Goal: Task Accomplishment & Management: Complete application form

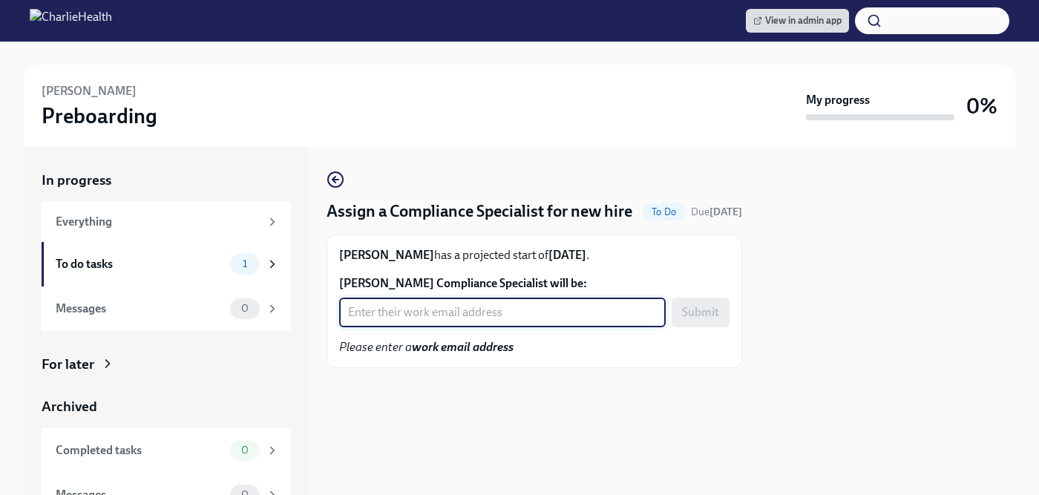
click at [416, 327] on input "Ari Parks's Compliance Specialist will be:" at bounding box center [502, 313] width 327 height 30
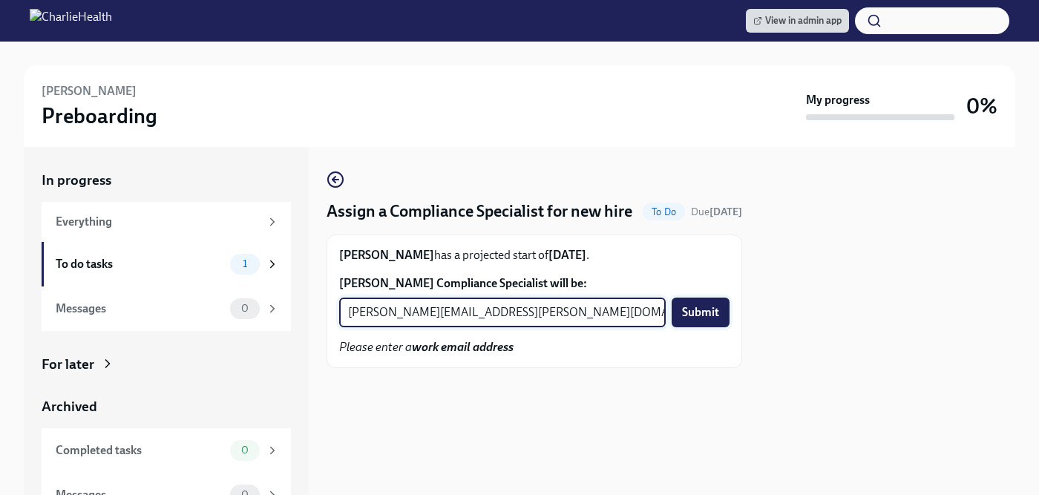
type input "chelsey.mendoza@charliehealth.com"
click at [698, 320] on span "Submit" at bounding box center [700, 312] width 37 height 15
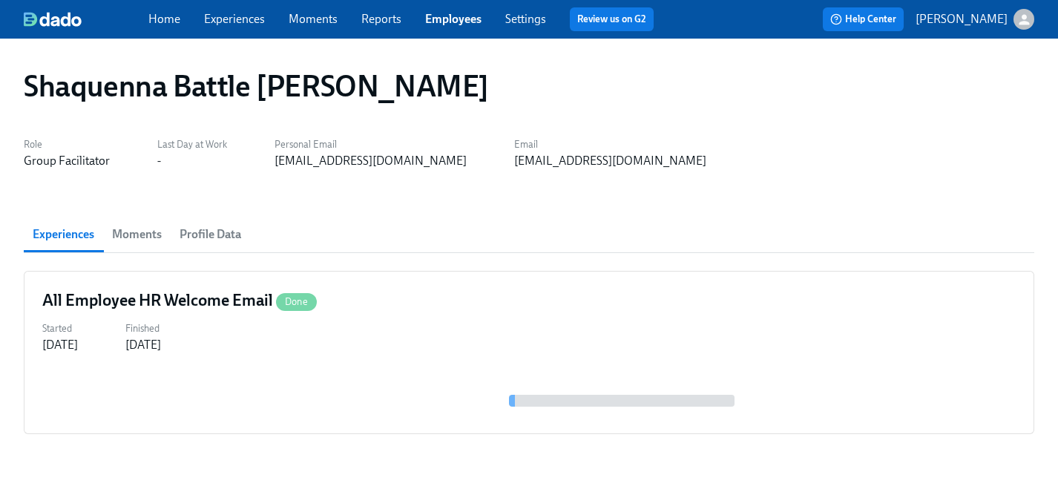
click at [226, 15] on link "Experiences" at bounding box center [234, 19] width 61 height 14
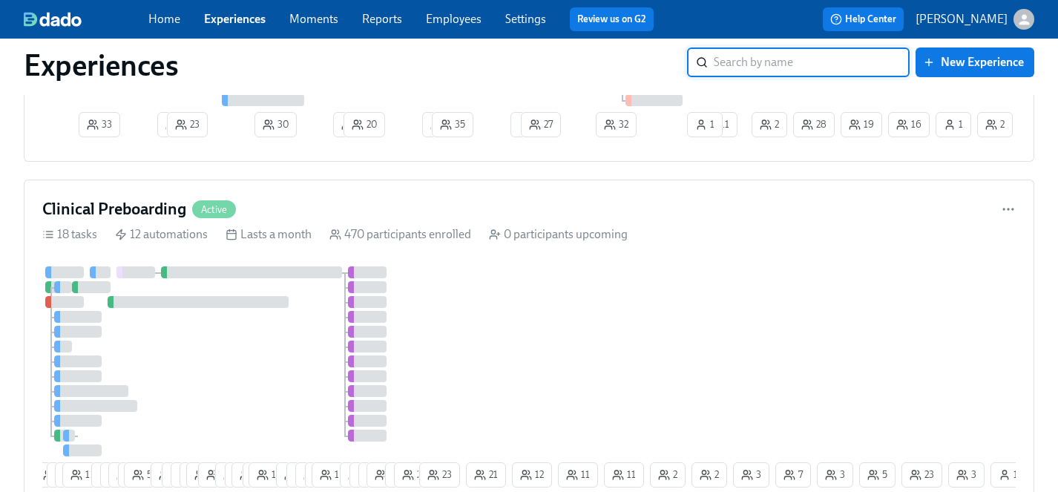
scroll to position [1586, 0]
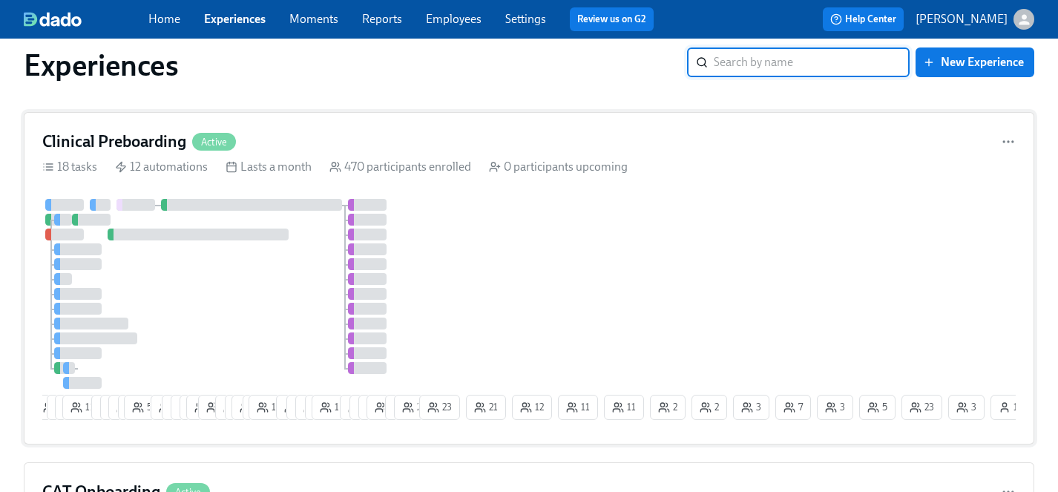
click at [261, 284] on div at bounding box center [229, 294] width 374 height 190
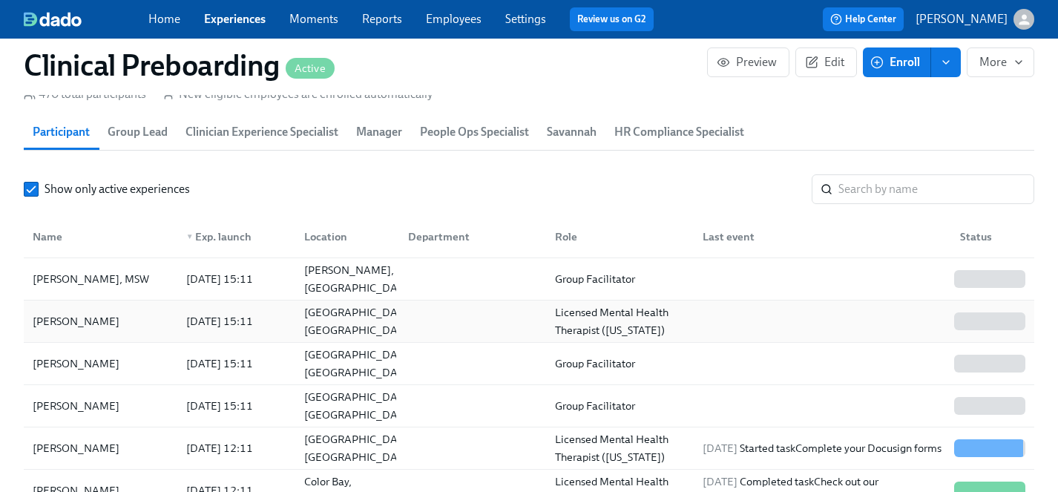
scroll to position [1633, 0]
click at [64, 452] on div "Ari Parks" at bounding box center [76, 448] width 99 height 18
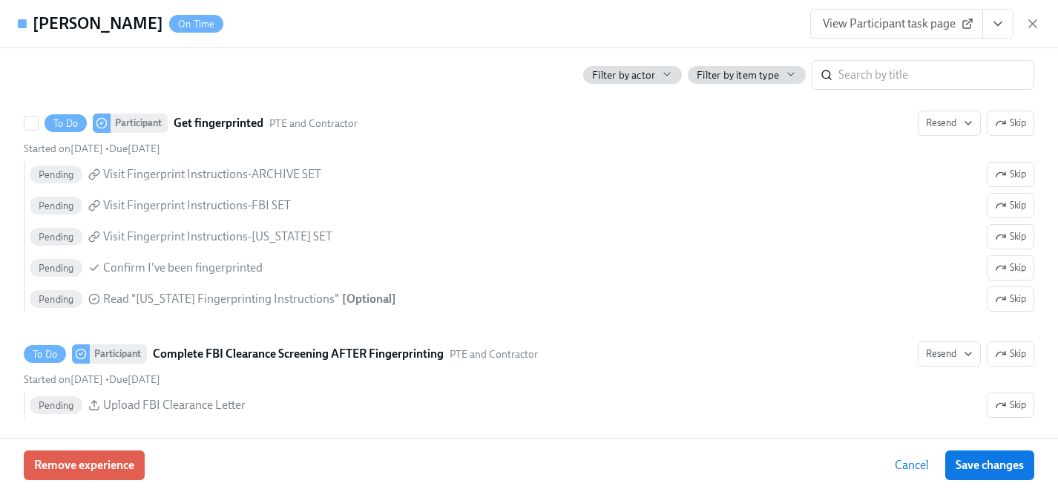
scroll to position [2079, 0]
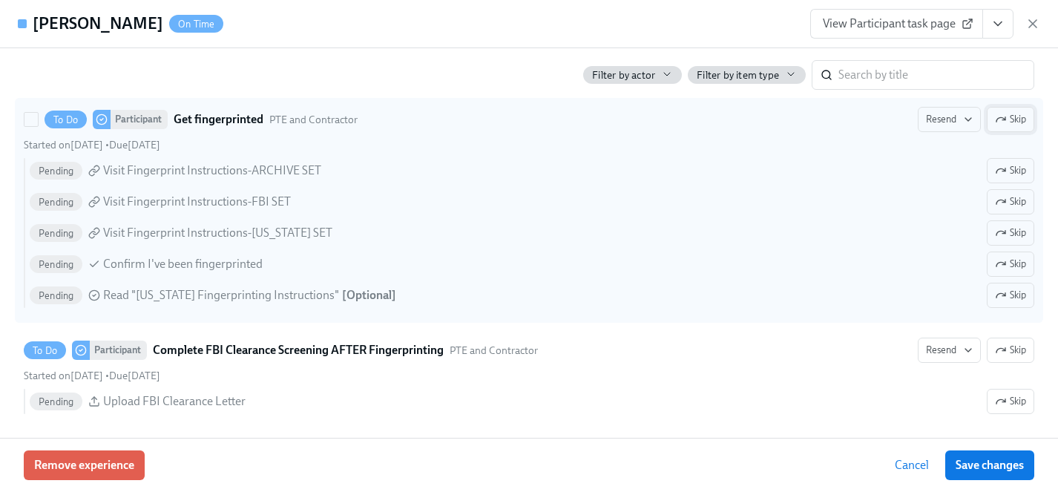
click at [1020, 114] on span "Skip" at bounding box center [1010, 119] width 31 height 15
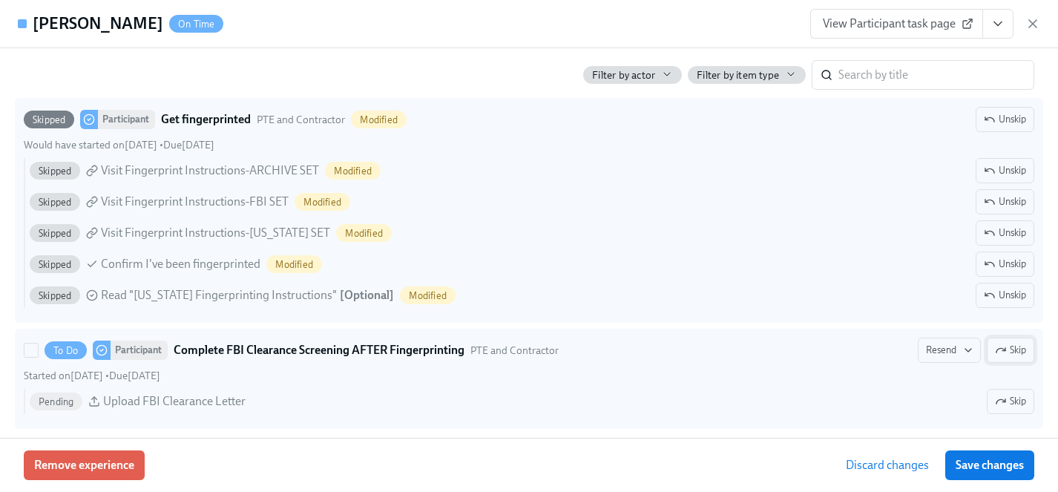
click at [995, 349] on icon "button" at bounding box center [1001, 350] width 12 height 12
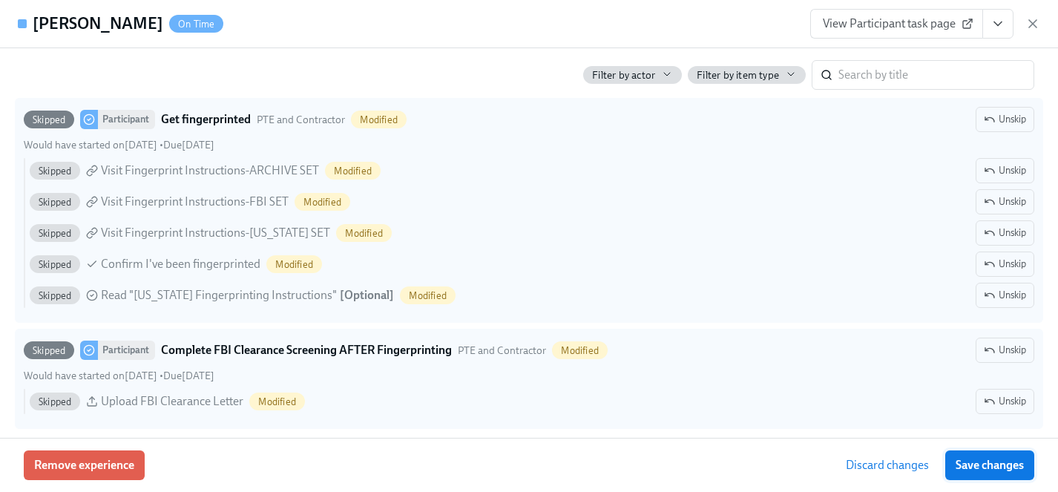
click at [992, 465] on span "Save changes" at bounding box center [990, 465] width 68 height 15
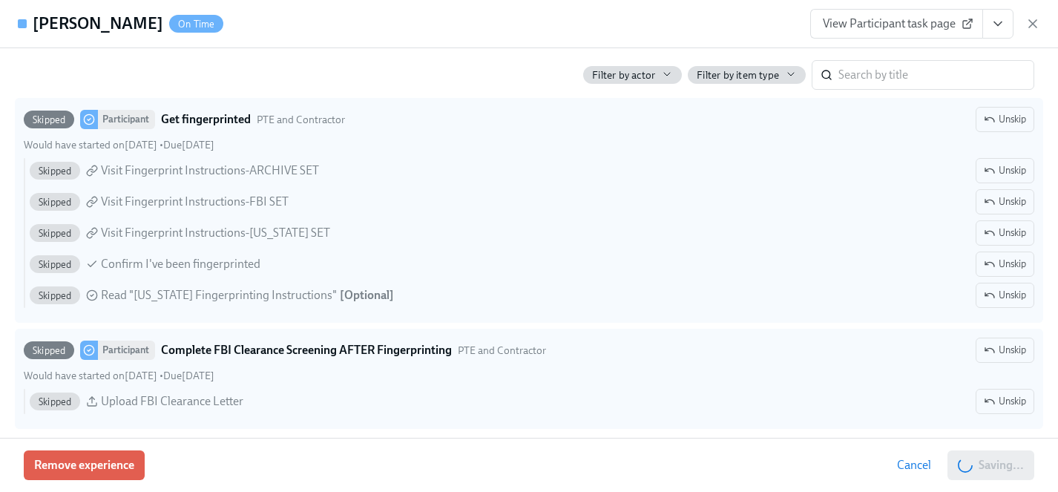
scroll to position [0, 17976]
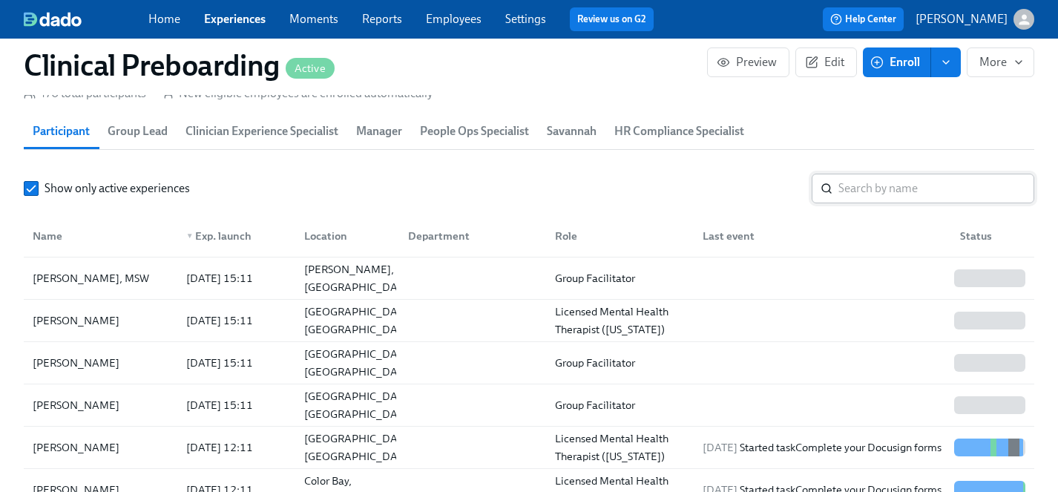
click at [926, 194] on input "search" at bounding box center [937, 189] width 196 height 30
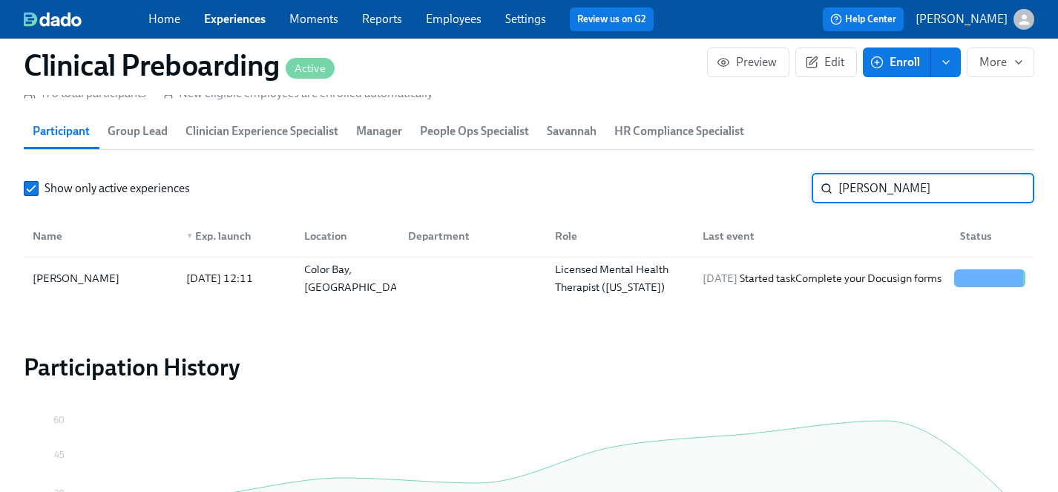
type input "[PERSON_NAME]"
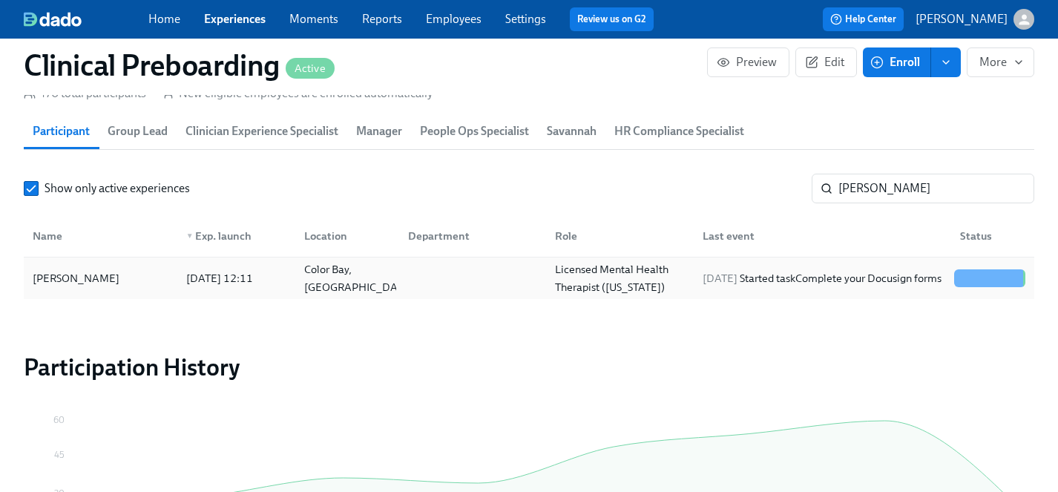
click at [71, 279] on div "[PERSON_NAME]" at bounding box center [76, 278] width 99 height 18
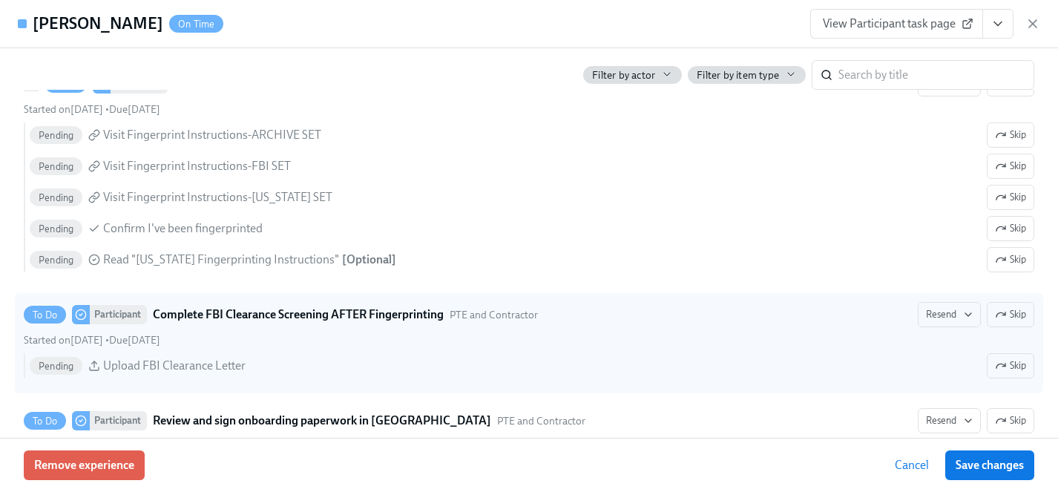
scroll to position [2130, 0]
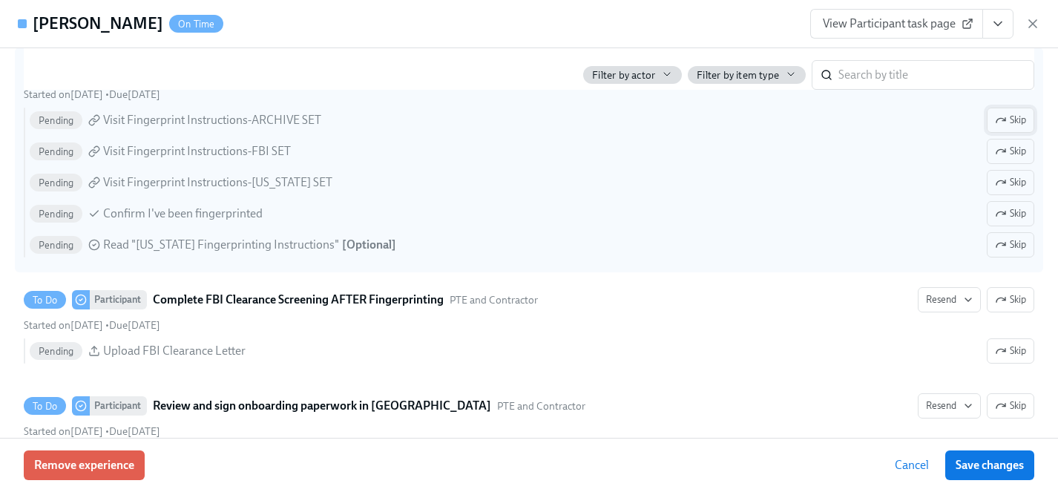
click at [1018, 125] on span "Skip" at bounding box center [1010, 120] width 31 height 15
click at [1018, 150] on span "Skip" at bounding box center [1010, 151] width 31 height 15
click at [1009, 244] on span "Skip" at bounding box center [1010, 245] width 31 height 15
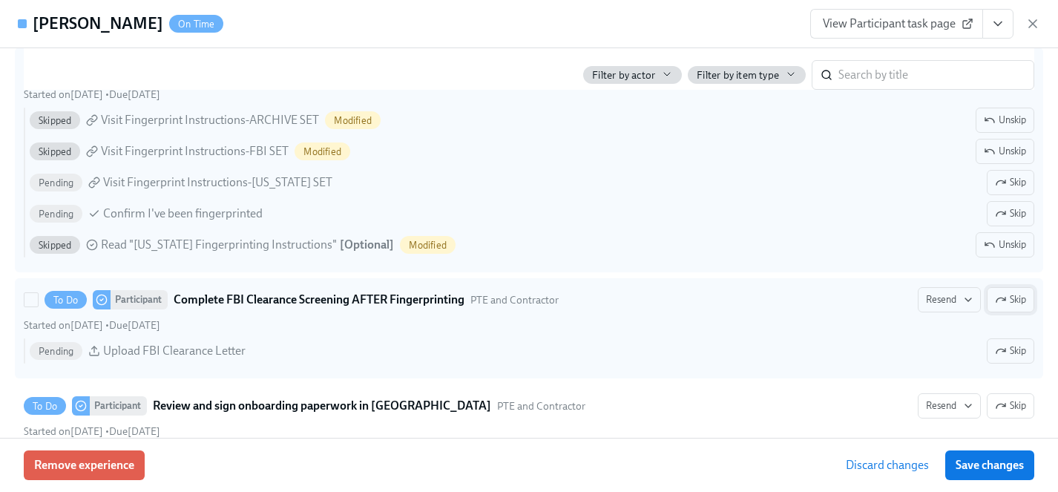
click at [1010, 299] on span "Skip" at bounding box center [1010, 299] width 31 height 15
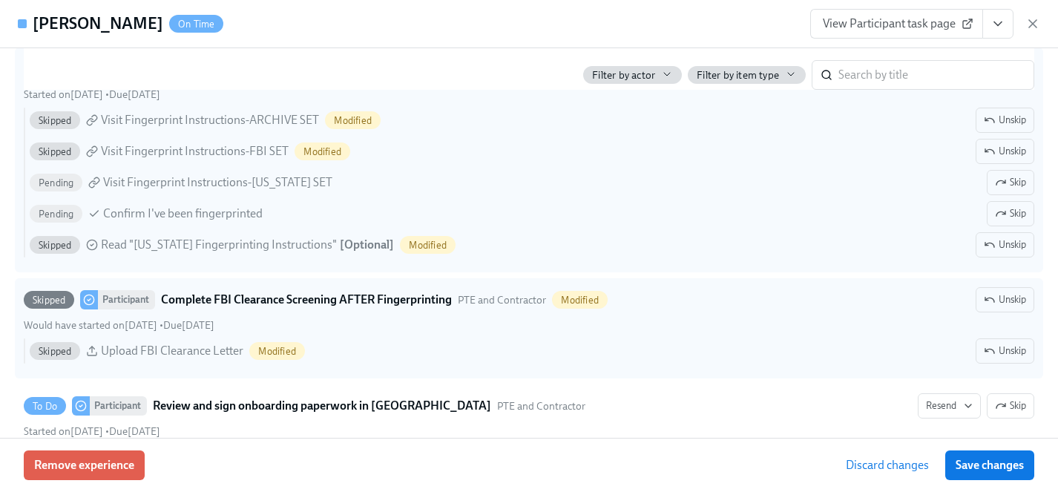
drag, startPoint x: 993, startPoint y: 463, endPoint x: 881, endPoint y: 340, distance: 166.6
click at [993, 463] on span "Save changes" at bounding box center [990, 465] width 68 height 15
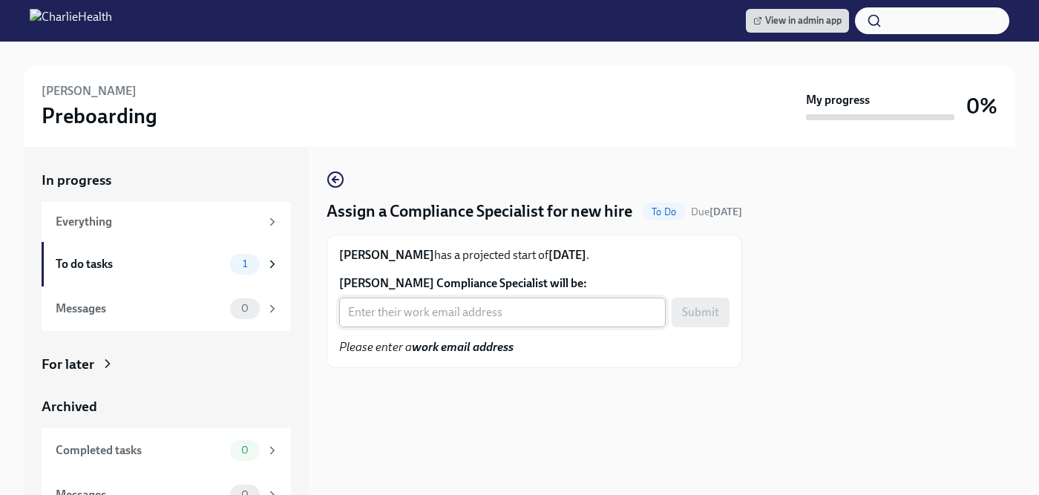
click at [383, 327] on input "Diana Ramirez's Compliance Specialist will be:" at bounding box center [502, 313] width 327 height 30
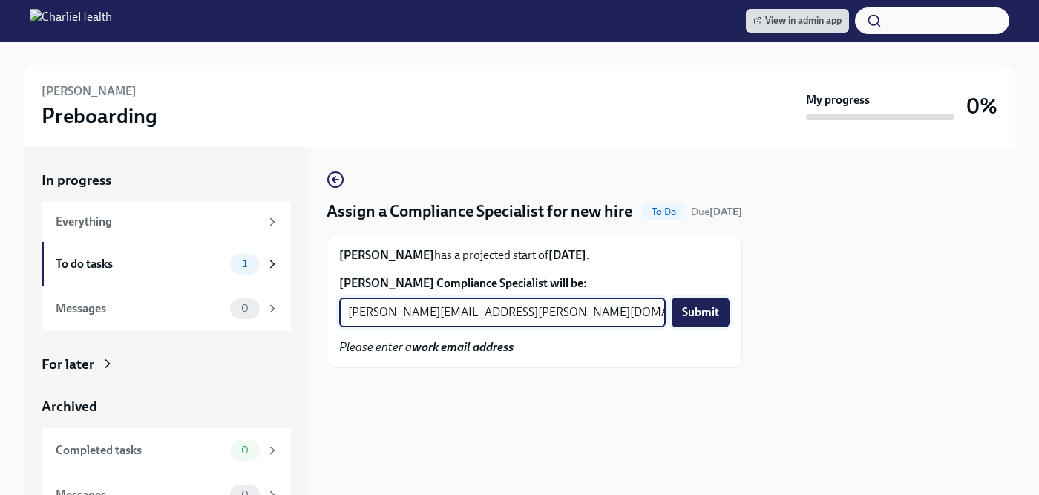
type input "michelle.winograd@charliehealth.com"
click at [703, 325] on button "Submit" at bounding box center [701, 313] width 58 height 30
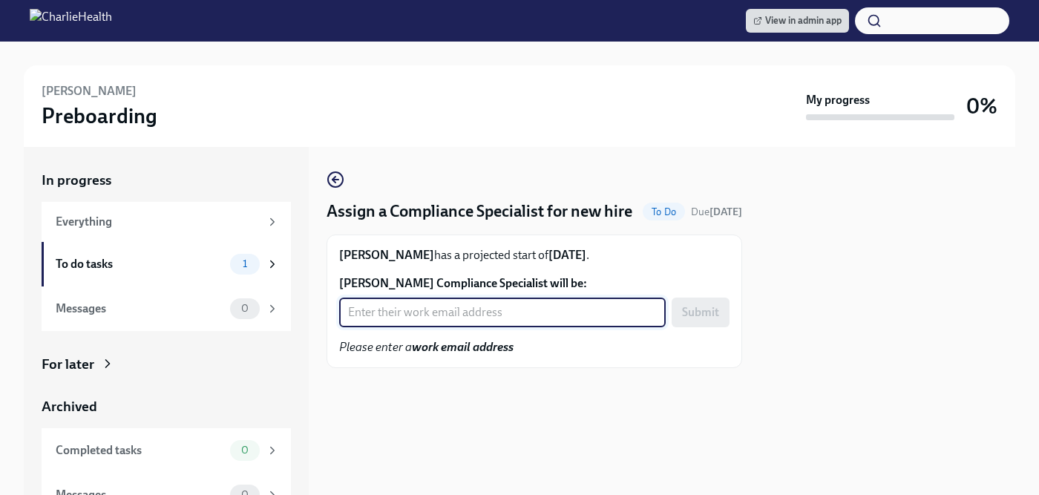
click at [496, 327] on input "Isabella Fermin's Compliance Specialist will be:" at bounding box center [502, 313] width 327 height 30
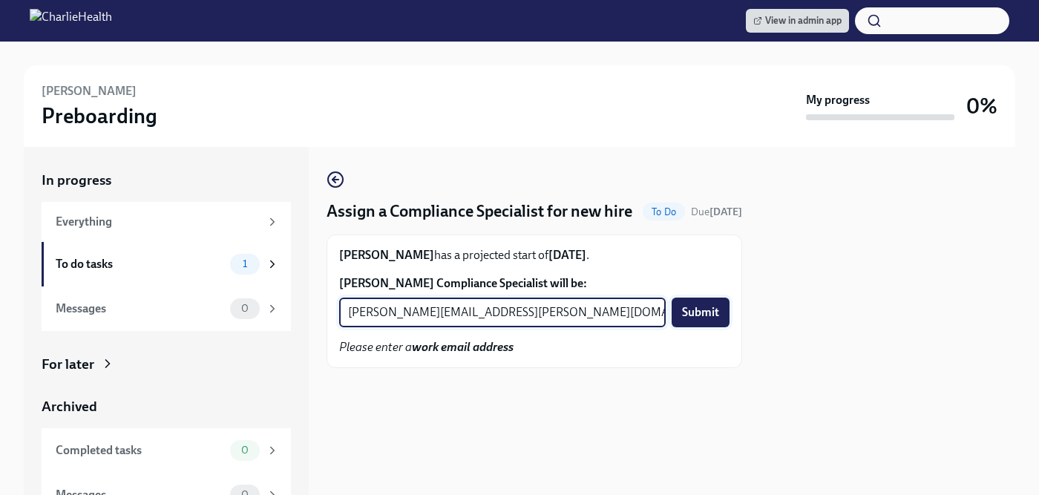
type input "briana.holloway@charliehealth.com"
click at [705, 320] on span "Submit" at bounding box center [700, 312] width 37 height 15
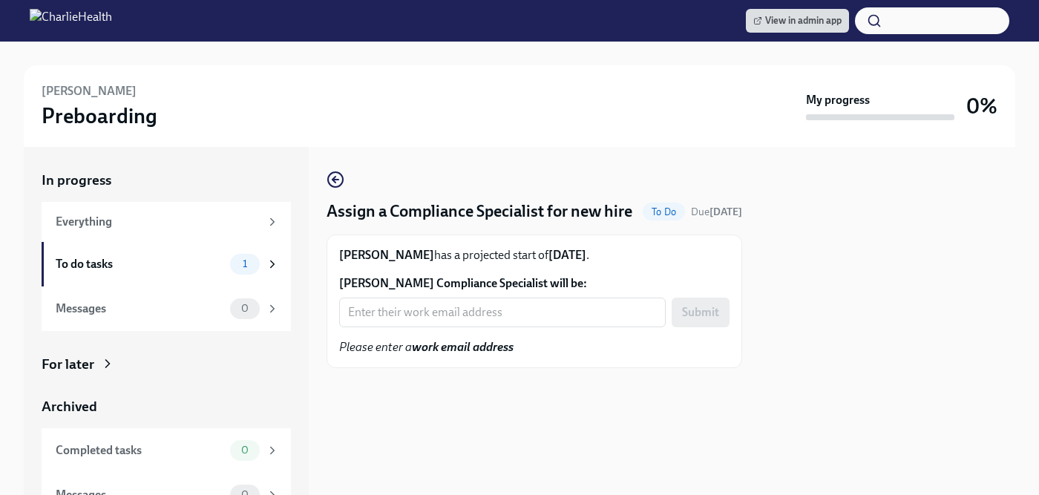
click at [486, 327] on input "April McCoy's Compliance Specialist will be:" at bounding box center [502, 313] width 327 height 30
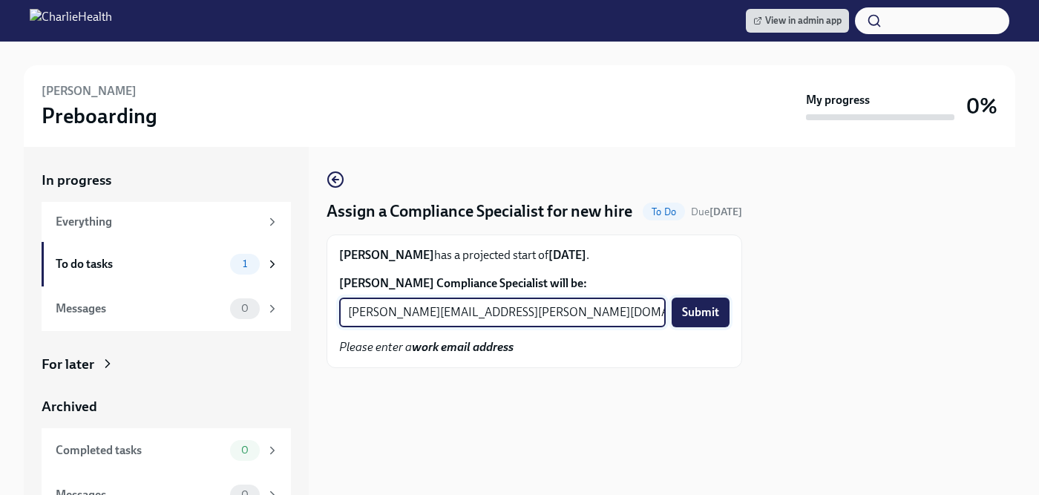
type input "jessica.barrett@charliehealth.com"
click at [691, 320] on span "Submit" at bounding box center [700, 312] width 37 height 15
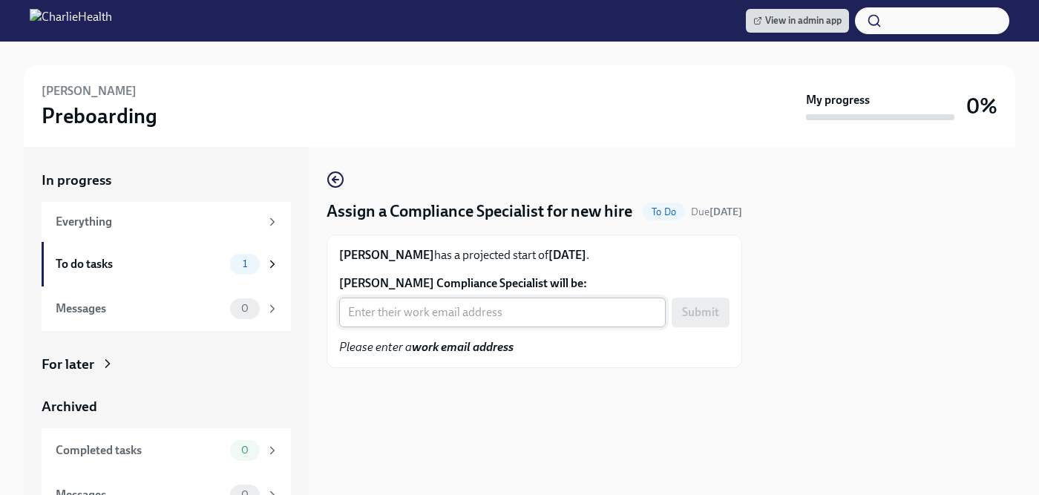
click at [446, 327] on input "[PERSON_NAME] Compliance Specialist will be:" at bounding box center [502, 313] width 327 height 30
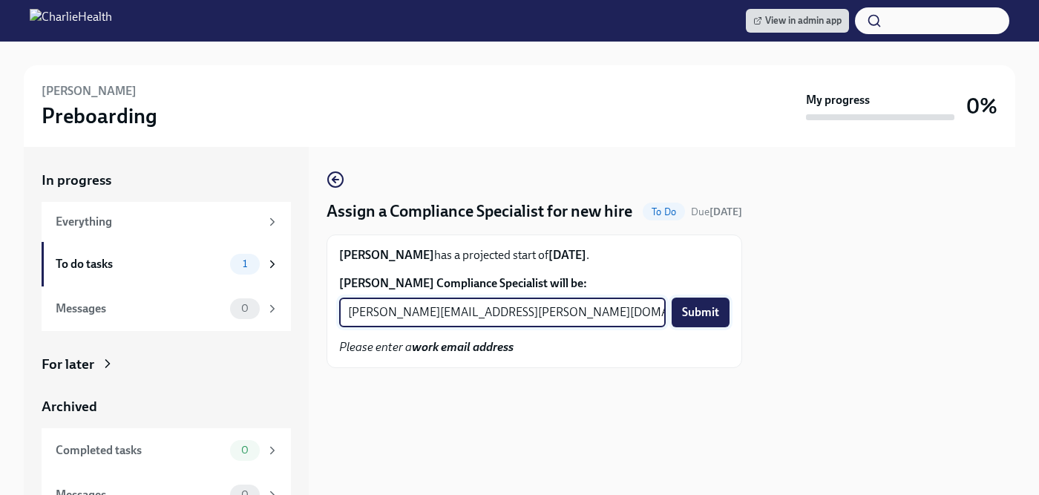
type input "[PERSON_NAME][EMAIL_ADDRESS][PERSON_NAME][DOMAIN_NAME]"
click at [703, 320] on span "Submit" at bounding box center [700, 312] width 37 height 15
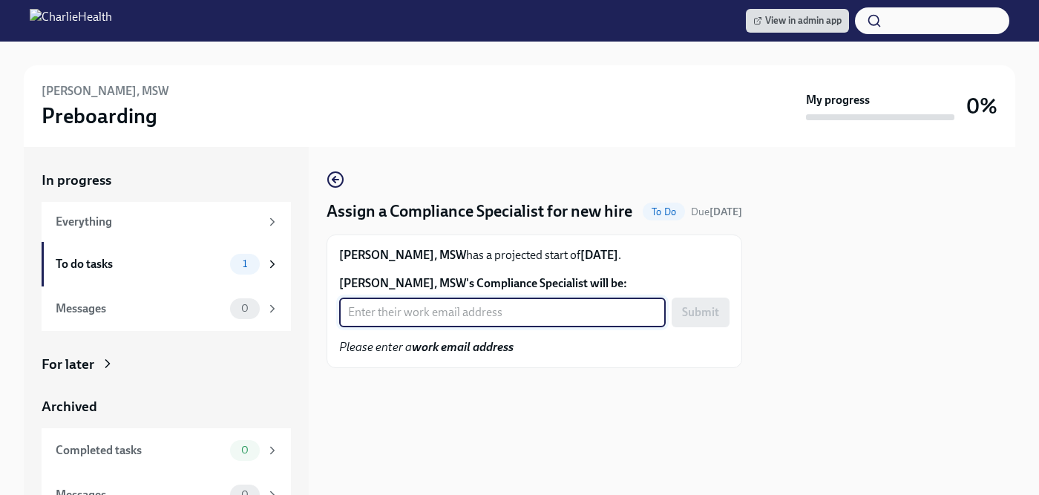
click at [413, 327] on input "[PERSON_NAME], MSW's Compliance Specialist will be:" at bounding box center [502, 313] width 327 height 30
type input "r"
type input "[EMAIL_ADDRESS][DOMAIN_NAME]"
click at [708, 320] on span "Submit" at bounding box center [700, 312] width 37 height 15
click at [458, 327] on input "[PERSON_NAME] Compliance Specialist will be:" at bounding box center [502, 313] width 327 height 30
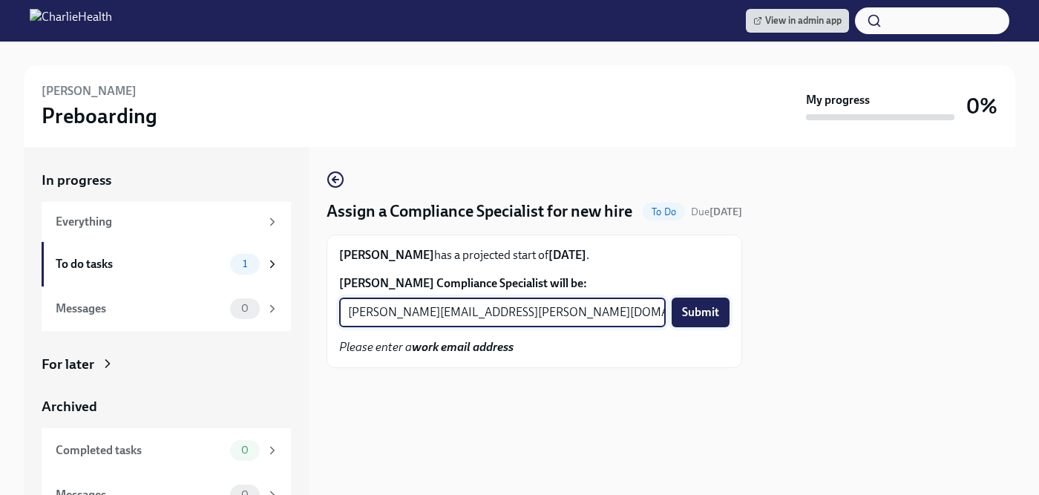
type input "[PERSON_NAME][EMAIL_ADDRESS][PERSON_NAME][DOMAIN_NAME]"
click at [704, 320] on span "Submit" at bounding box center [700, 312] width 37 height 15
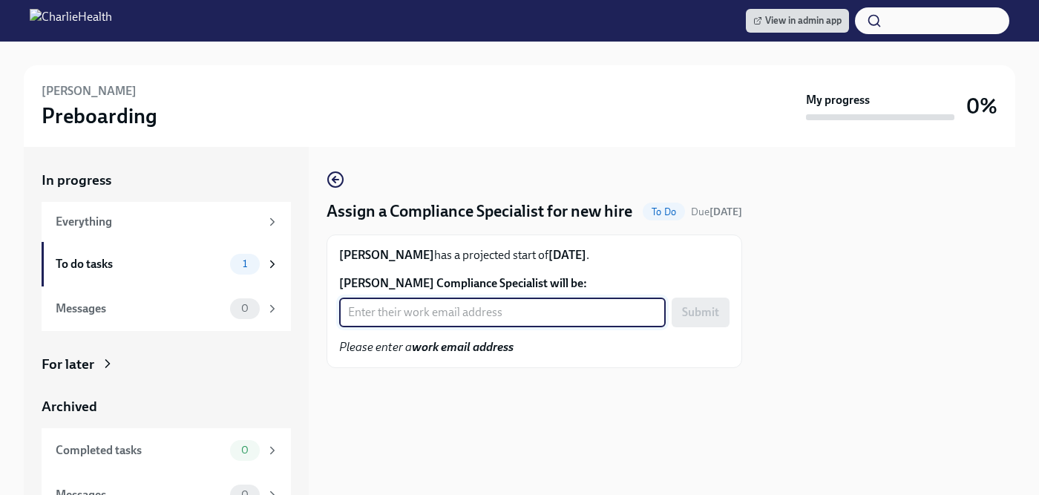
click at [470, 327] on input "Isabel Purdy's Compliance Specialist will be:" at bounding box center [502, 313] width 327 height 30
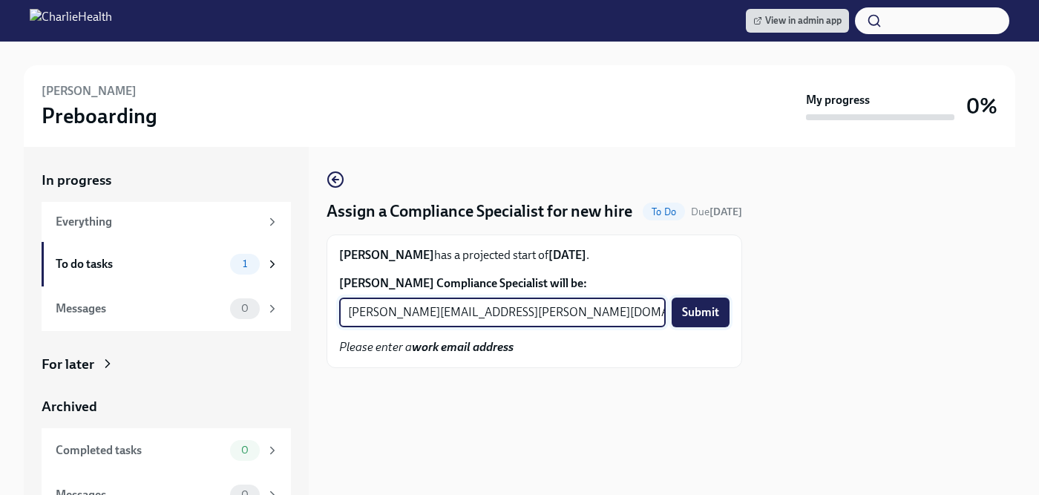
type input "chelsey.mendoza@charliehealth.com"
click at [693, 320] on span "Submit" at bounding box center [700, 312] width 37 height 15
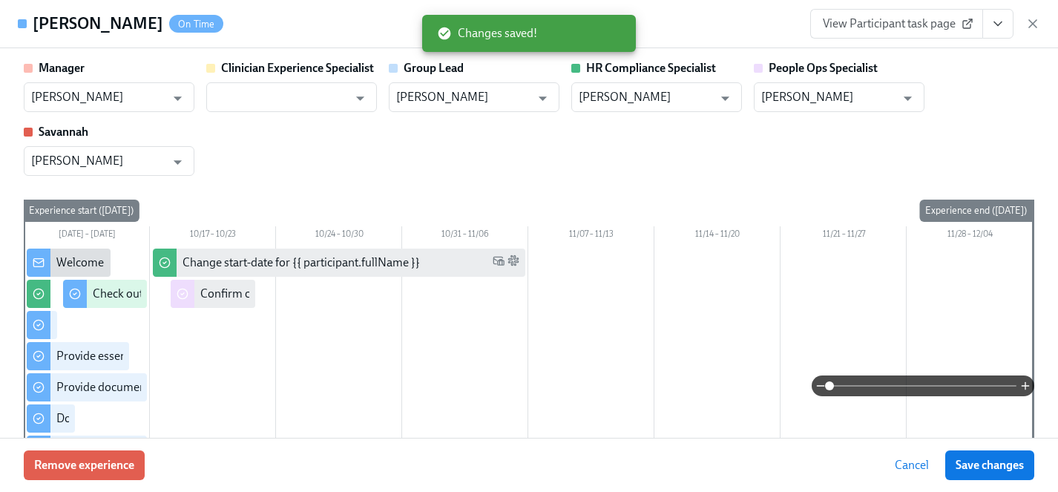
scroll to position [2130, 0]
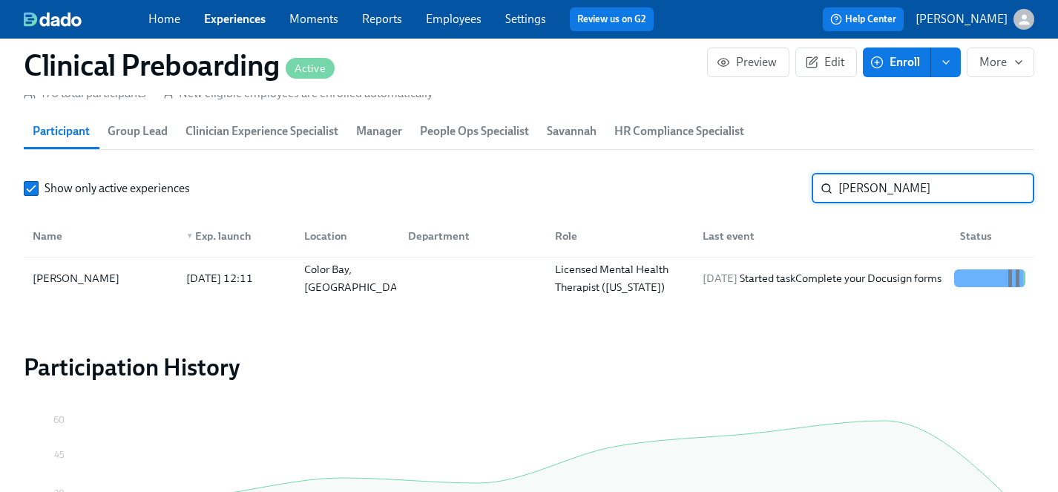
drag, startPoint x: 891, startPoint y: 188, endPoint x: 629, endPoint y: 192, distance: 262.0
click at [629, 192] on div "Show only active experiences [PERSON_NAME] ​" at bounding box center [529, 189] width 1011 height 30
type input "[PERSON_NAME]"
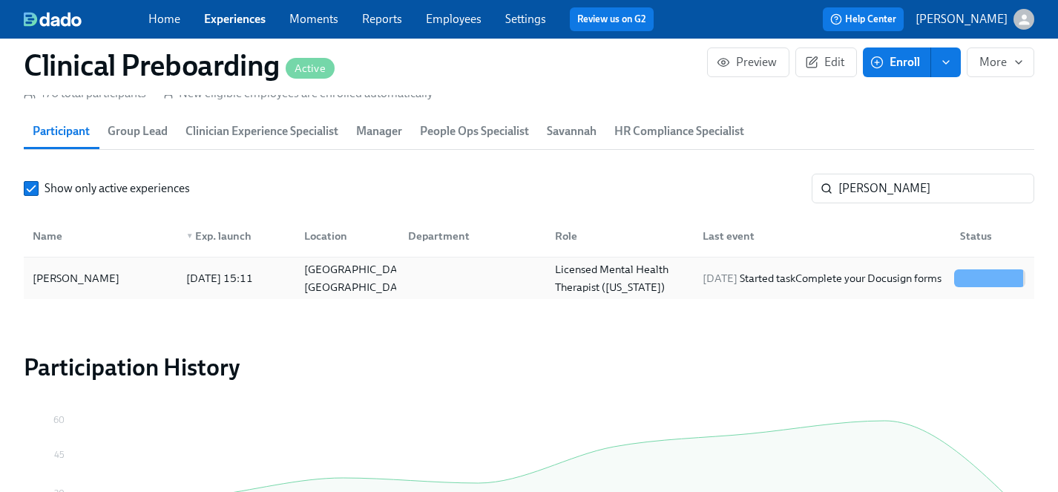
click at [81, 272] on div "[PERSON_NAME]" at bounding box center [76, 278] width 99 height 18
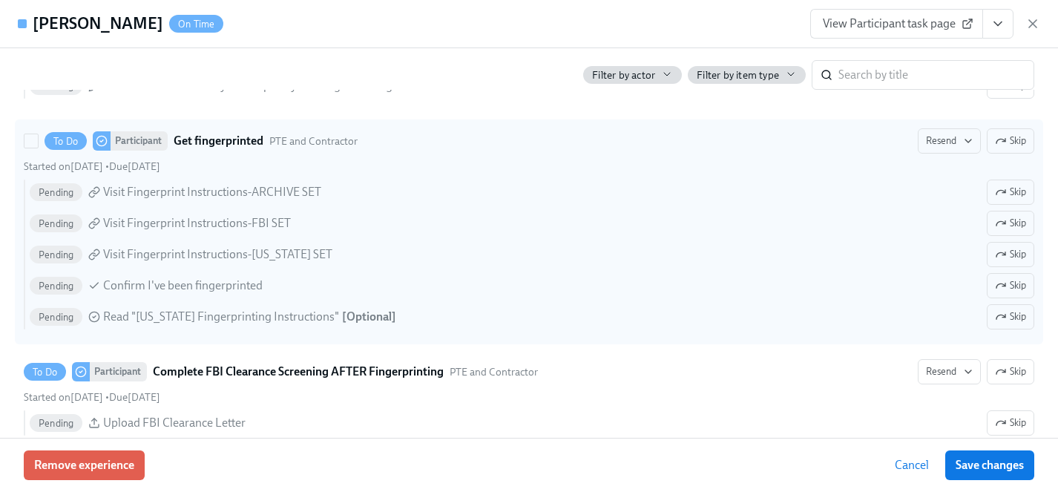
scroll to position [2059, 0]
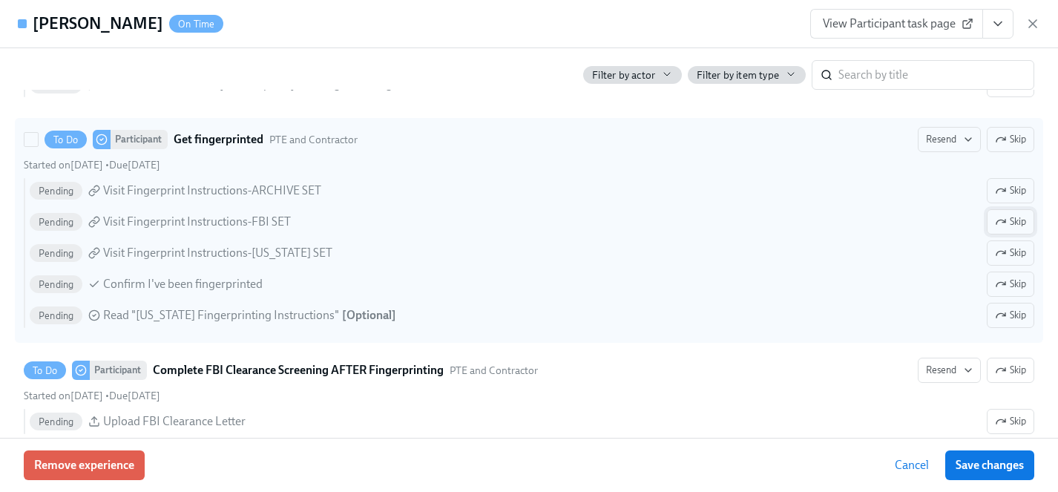
click at [1020, 223] on span "Skip" at bounding box center [1010, 222] width 31 height 15
click at [1015, 254] on span "Skip" at bounding box center [1010, 253] width 31 height 15
click at [1013, 313] on span "Skip" at bounding box center [1010, 315] width 31 height 15
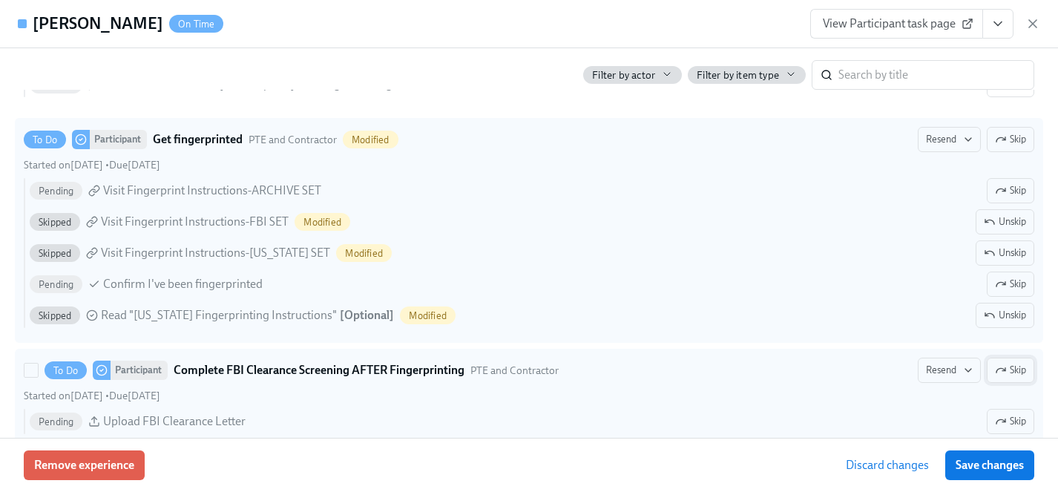
click at [1012, 370] on span "Skip" at bounding box center [1010, 370] width 31 height 15
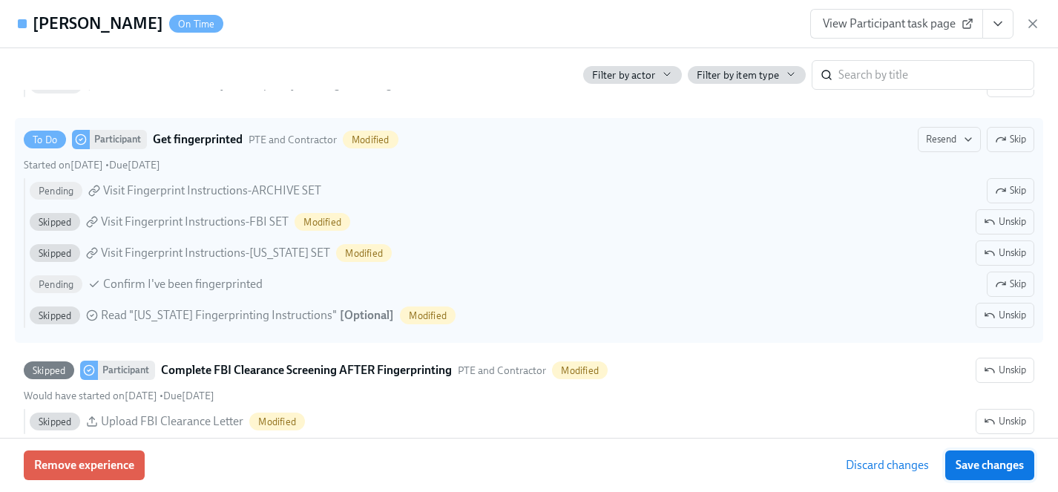
click at [1006, 462] on span "Save changes" at bounding box center [990, 465] width 68 height 15
